Goal: Task Accomplishment & Management: Complete application form

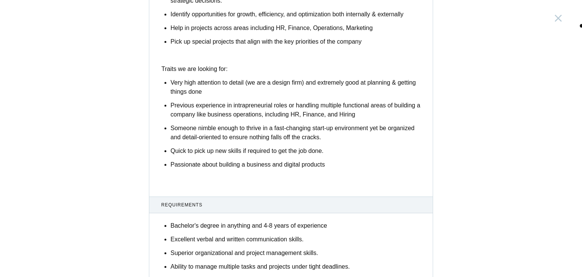
scroll to position [447, 0]
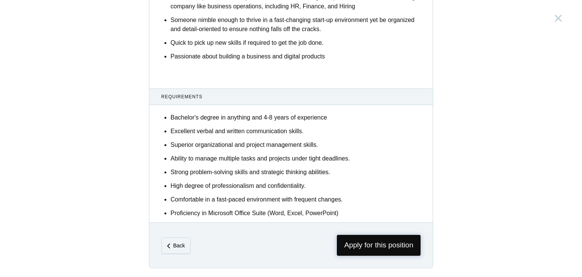
click at [390, 244] on span "Apply for this position" at bounding box center [379, 245] width 84 height 21
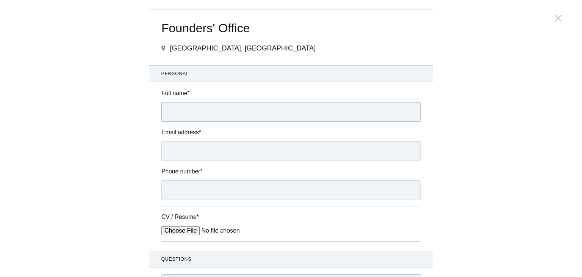
click at [190, 102] on input "Full name *" at bounding box center [291, 112] width 259 height 20
type input "SREE VIDYA PILLAI"
click at [190, 140] on div "Email address *" at bounding box center [291, 144] width 284 height 33
click at [190, 153] on input "Email address *" at bounding box center [291, 151] width 259 height 20
type input "sreevidya.pillai@gmail.com"
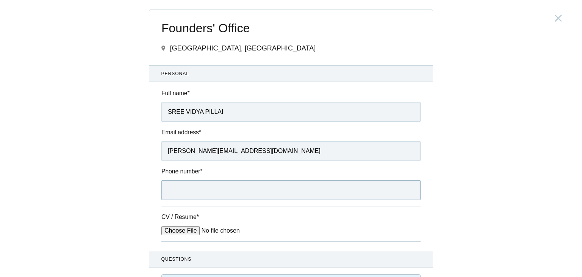
click at [187, 193] on input "Phone number *" at bounding box center [291, 190] width 259 height 20
type input "9731417733"
click at [478, 203] on div "Founders' Office India, Bengaluru Submitting form failed, try again. Retry Your…" at bounding box center [291, 138] width 582 height 277
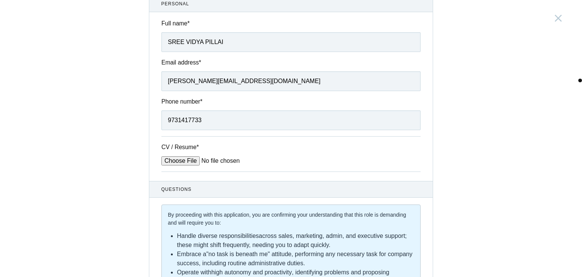
scroll to position [71, 0]
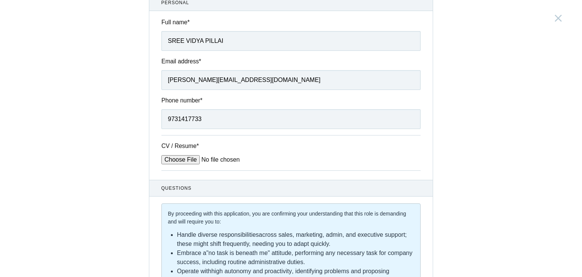
click at [185, 159] on input "CV / Resume *" at bounding box center [219, 159] width 115 height 9
type input "C:\fakepath\Biodata_SreePillai__23092025.pdf"
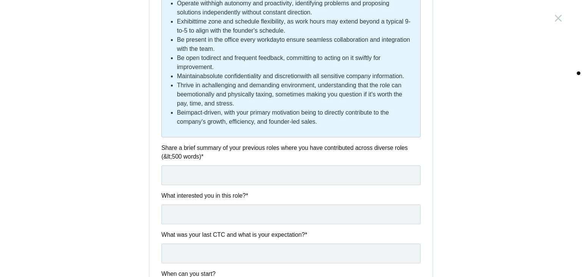
scroll to position [405, 0]
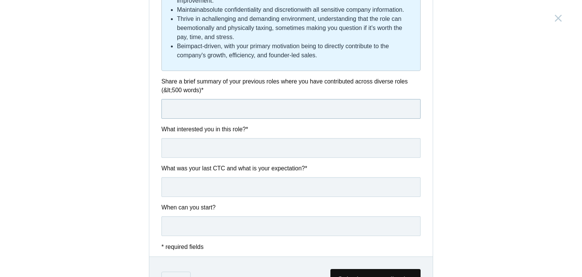
click at [199, 110] on input "text" at bounding box center [291, 109] width 259 height 20
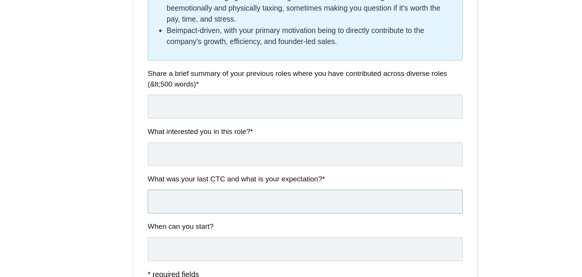
click at [195, 189] on input "text" at bounding box center [291, 187] width 259 height 20
type input "1800000 ; 2500000"
click at [189, 234] on input "text" at bounding box center [291, 226] width 259 height 20
type input "Immdiately"
click at [497, 155] on div "Founders' Office India, Bengaluru Submitting form failed, try again. Retry Your…" at bounding box center [291, 138] width 582 height 277
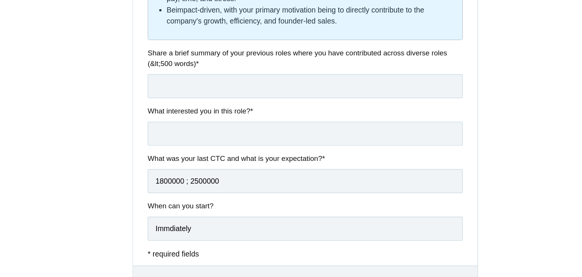
scroll to position [379, 0]
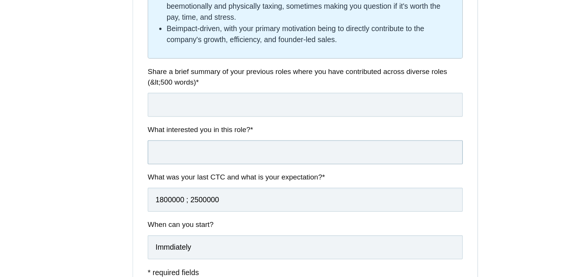
click at [230, 177] on input "text" at bounding box center [291, 174] width 259 height 20
type input "O"
type input "Passionate about Start Ups"
click at [196, 153] on label "What interested you in this role? *" at bounding box center [291, 155] width 259 height 9
click at [207, 138] on input "text" at bounding box center [291, 135] width 259 height 20
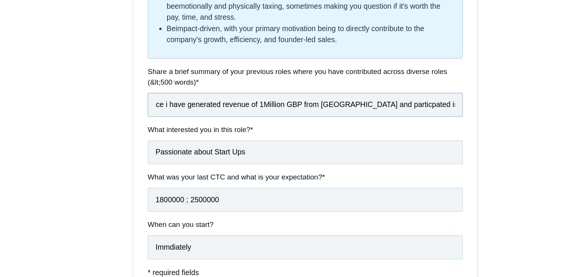
scroll to position [0, 138]
click at [347, 138] on input "As a Chief Business Officer at Singular Intelligence i have generated revenue o…" at bounding box center [291, 135] width 259 height 20
click at [297, 139] on input "As a Chief Business Officer at Singular Intelligence i have generated revenue o…" at bounding box center [291, 135] width 259 height 20
click at [336, 140] on input "As a Chief Business Officer at Singular Intelligence i have generated revenue o…" at bounding box center [291, 135] width 259 height 20
click at [377, 133] on input "As a Chief Business Officer at Singular Intelligence i have generated revenue o…" at bounding box center [291, 135] width 259 height 20
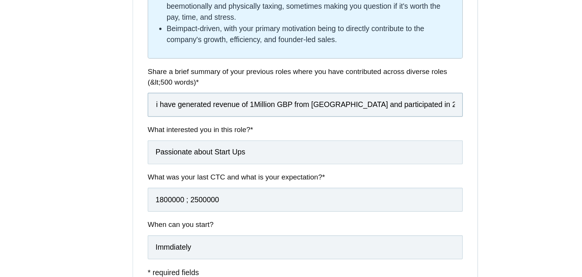
click at [413, 135] on input "As a Chief Business Officer at Singular Intelligence i have generated revenue o…" at bounding box center [291, 135] width 259 height 20
click at [400, 134] on input "As a Chief Business Officer at Singular Intelligence i have generated revenue o…" at bounding box center [291, 135] width 259 height 20
type input "As a Chief Business Officer at Singular Intelligence i have generated revenue o…"
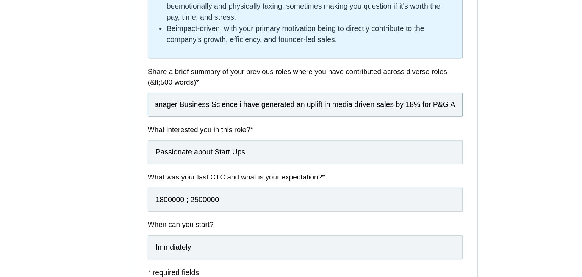
click at [368, 138] on input "As a Chief Business Officer at Singular Intelligence i have generated revenue o…" at bounding box center [291, 135] width 259 height 20
click at [351, 133] on input "As a Chief Business Officer at Singular Intelligence i have generated revenue o…" at bounding box center [291, 135] width 259 height 20
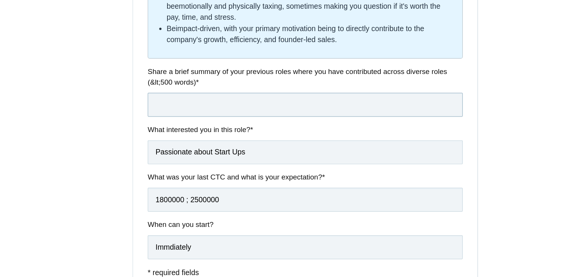
scroll to position [0, 0]
click at [471, 130] on div "Founders' Office India, Bengaluru Submitting form failed, try again. Retry Your…" at bounding box center [291, 138] width 582 height 277
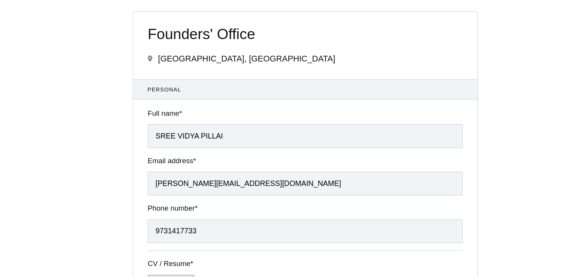
click at [488, 80] on div "Founders' Office India, Bengaluru Submitting form failed, try again. Retry Your…" at bounding box center [291, 138] width 582 height 277
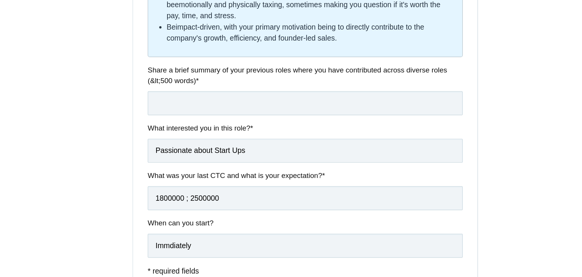
scroll to position [440, 0]
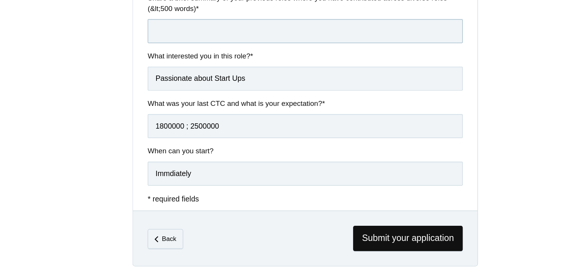
click at [267, 68] on input "text" at bounding box center [291, 74] width 259 height 20
paste input " As a Chief Business Officer at Singular Intelligence i have generated revenue…"
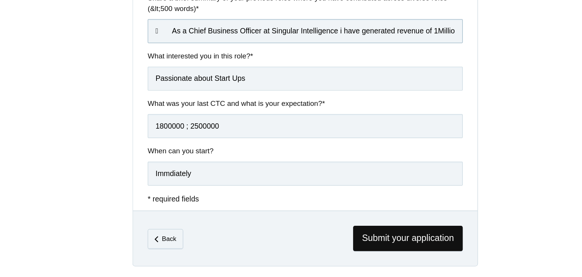
scroll to position [0, 2140]
type input " As a Chief Business Officer at Singular Intelligence i have generated revenue…"
click at [486, 234] on div "Founders' Office India, Bengaluru Submitting form failed, try again. Retry Your…" at bounding box center [291, 138] width 582 height 277
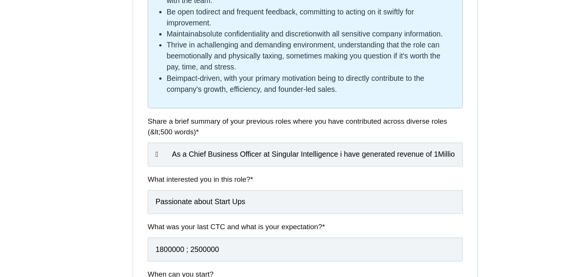
scroll to position [440, 0]
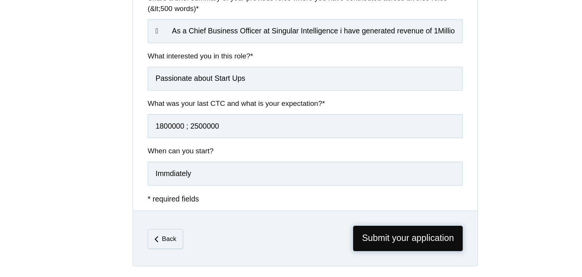
click at [377, 254] on span "Submit your application" at bounding box center [376, 244] width 90 height 21
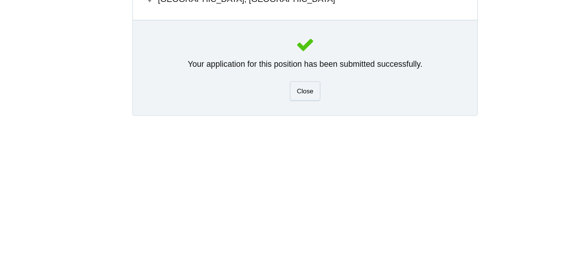
scroll to position [0, 0]
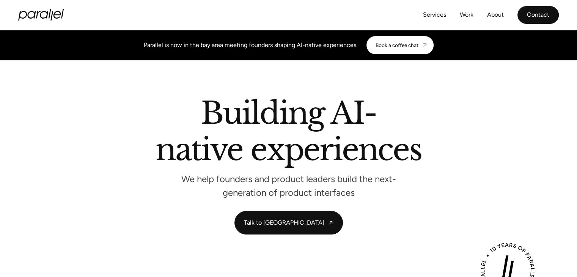
click at [537, 19] on link "Contact" at bounding box center [537, 15] width 41 height 18
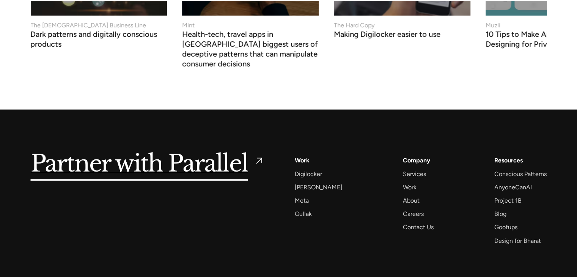
scroll to position [3326, 0]
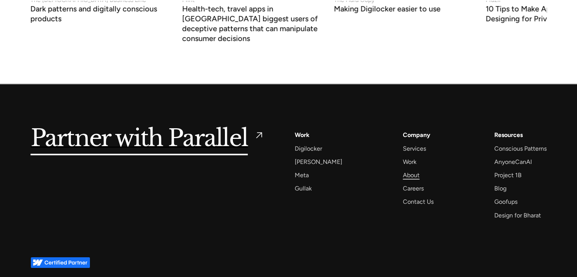
click at [404, 170] on div "About" at bounding box center [411, 175] width 17 height 10
